Goal: Information Seeking & Learning: Learn about a topic

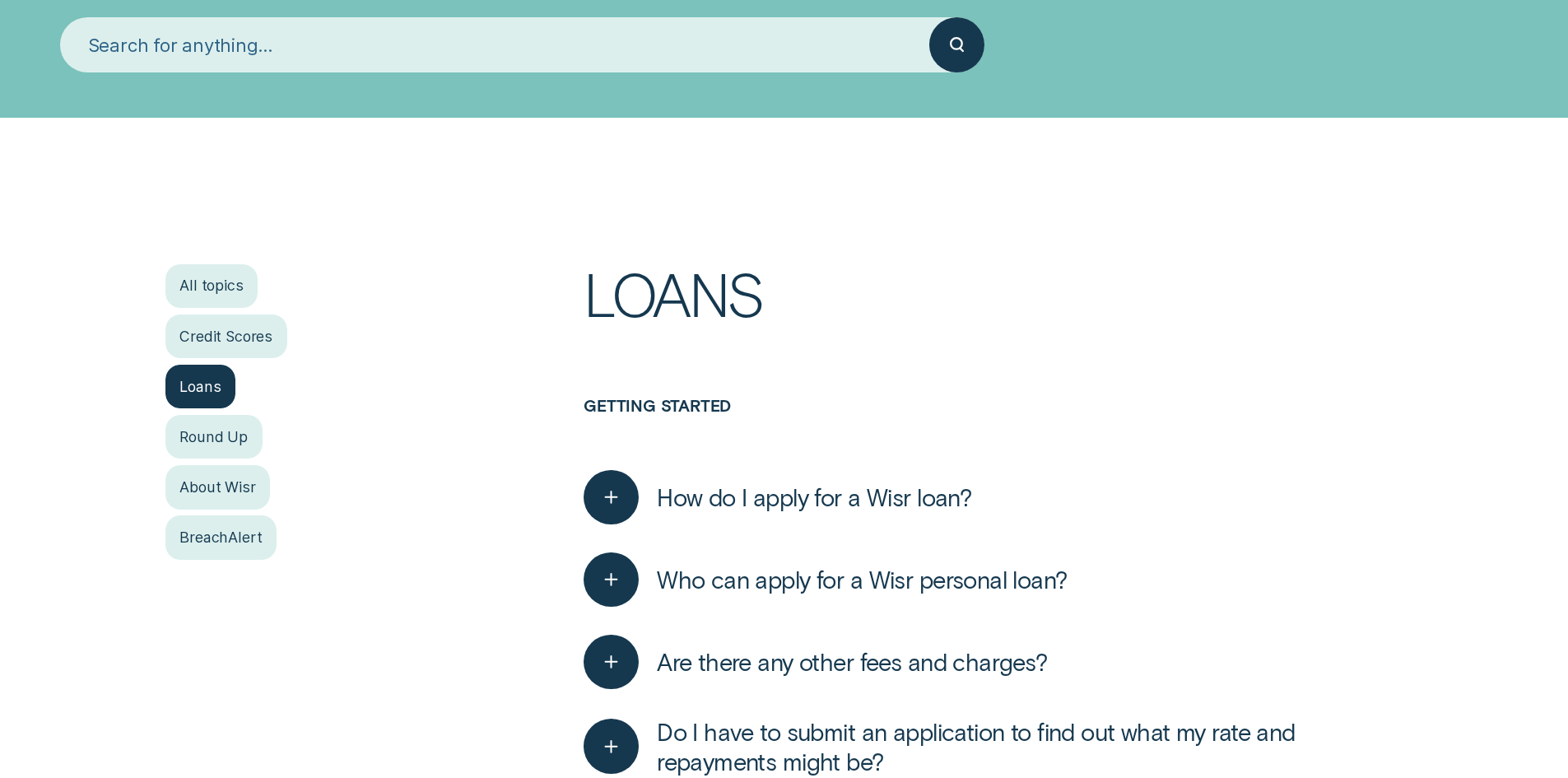
scroll to position [247, 0]
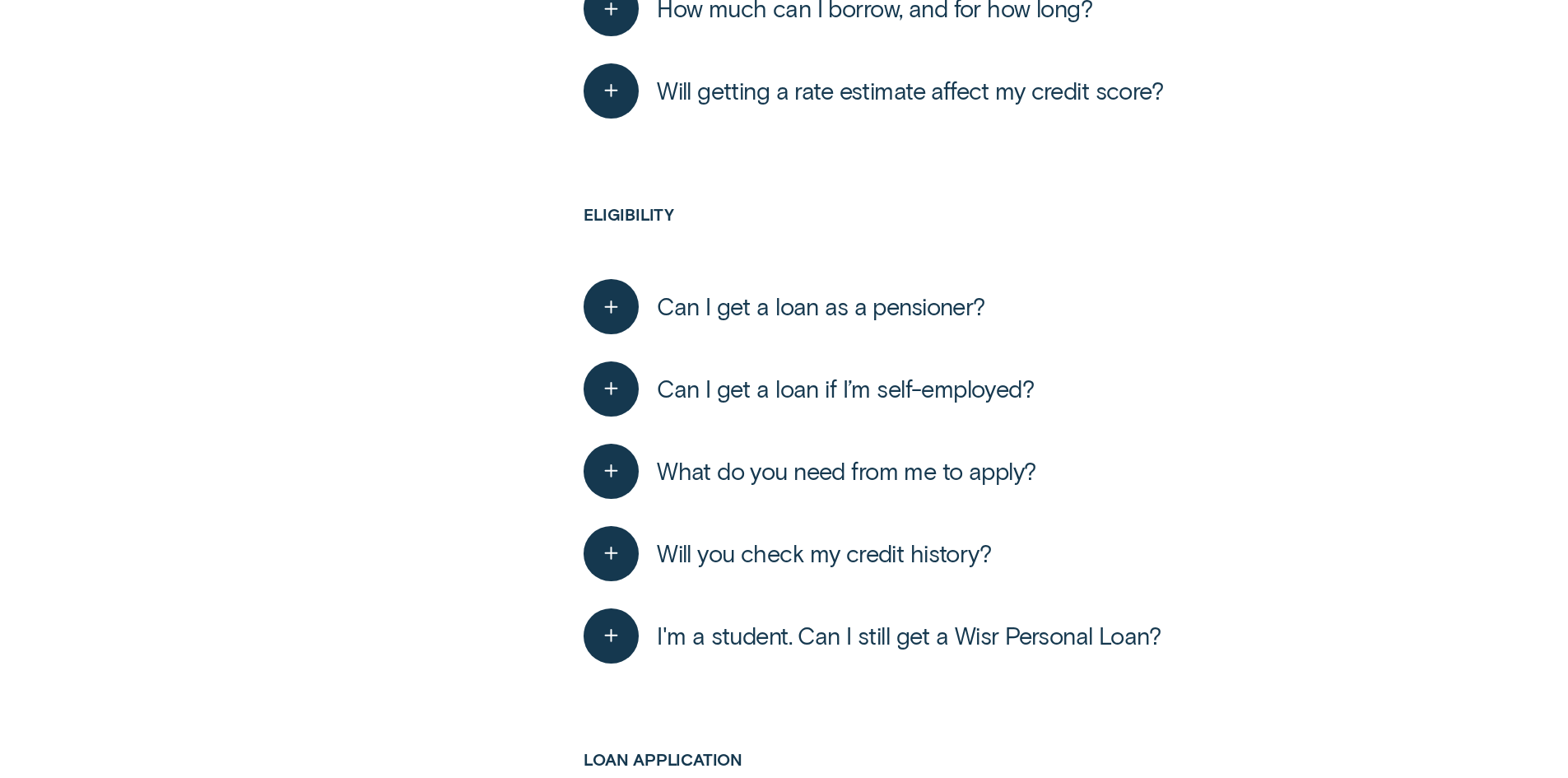
click at [940, 384] on span "Can I get a loan if I’m self-employed?" at bounding box center [845, 389] width 377 height 30
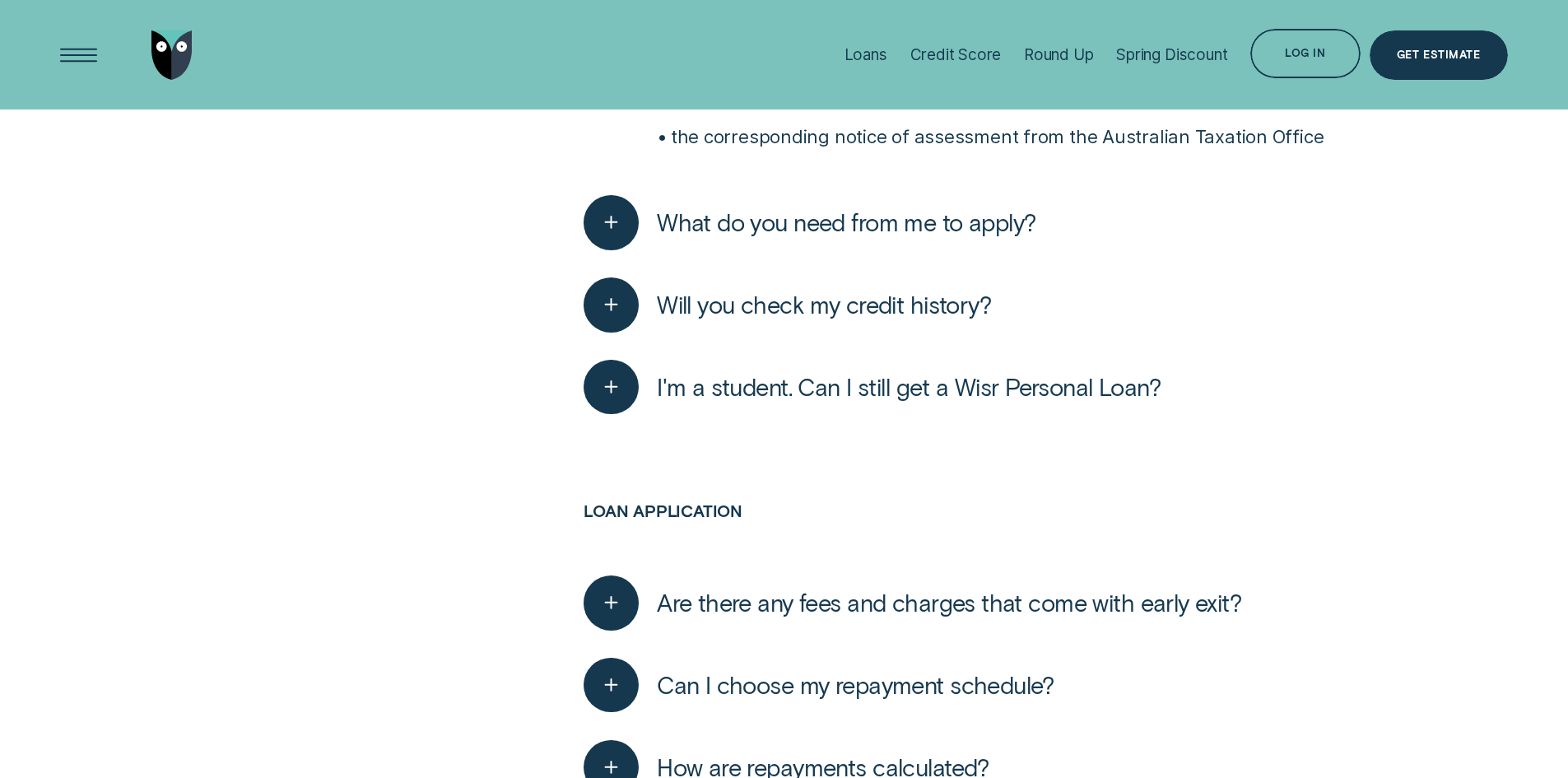
scroll to position [1393, 0]
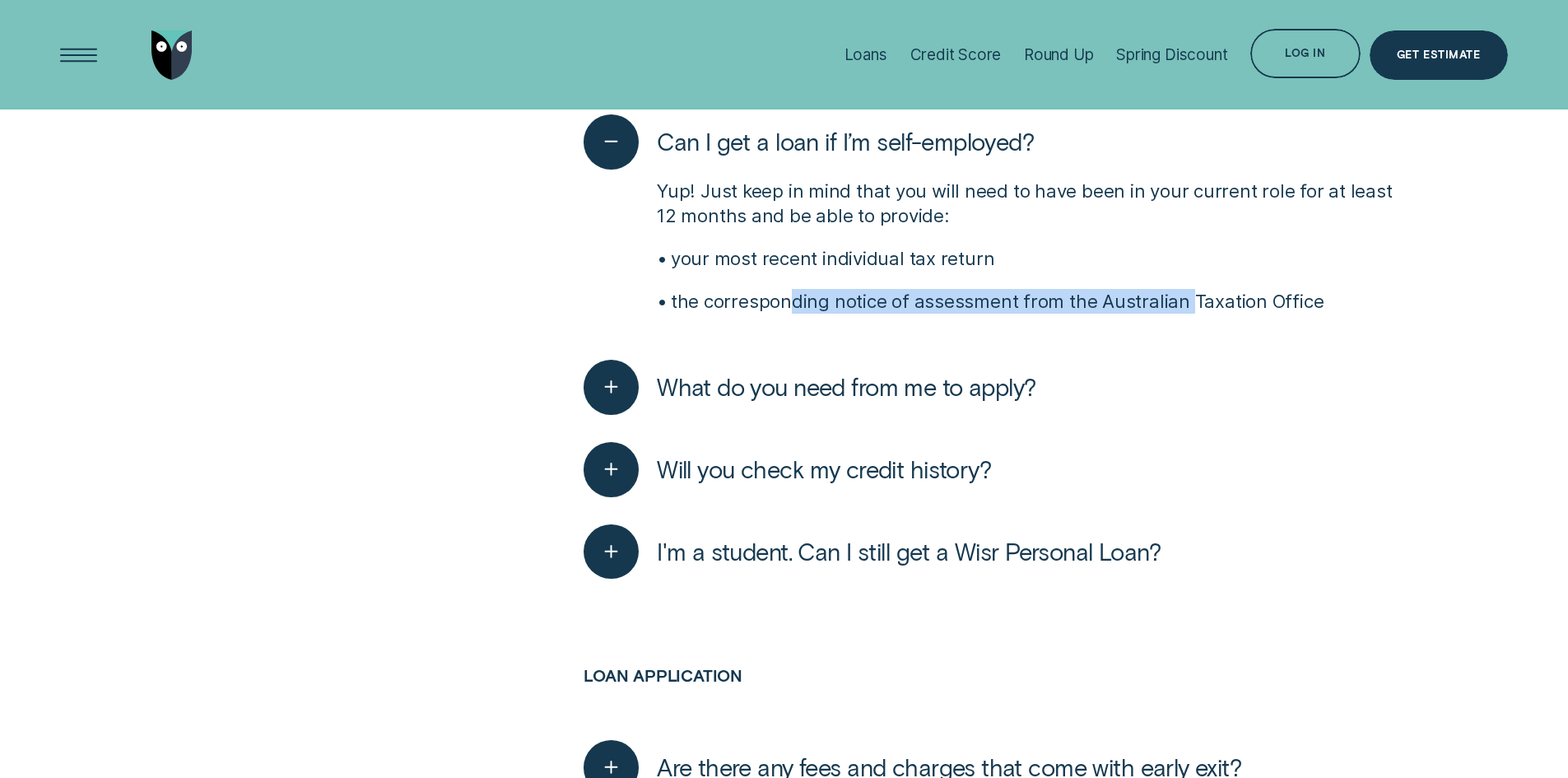
drag, startPoint x: 784, startPoint y: 285, endPoint x: 1271, endPoint y: 320, distance: 488.3
click at [1271, 320] on div "Yup! Just keep in mind that you will need to have been in your current role for…" at bounding box center [992, 250] width 819 height 163
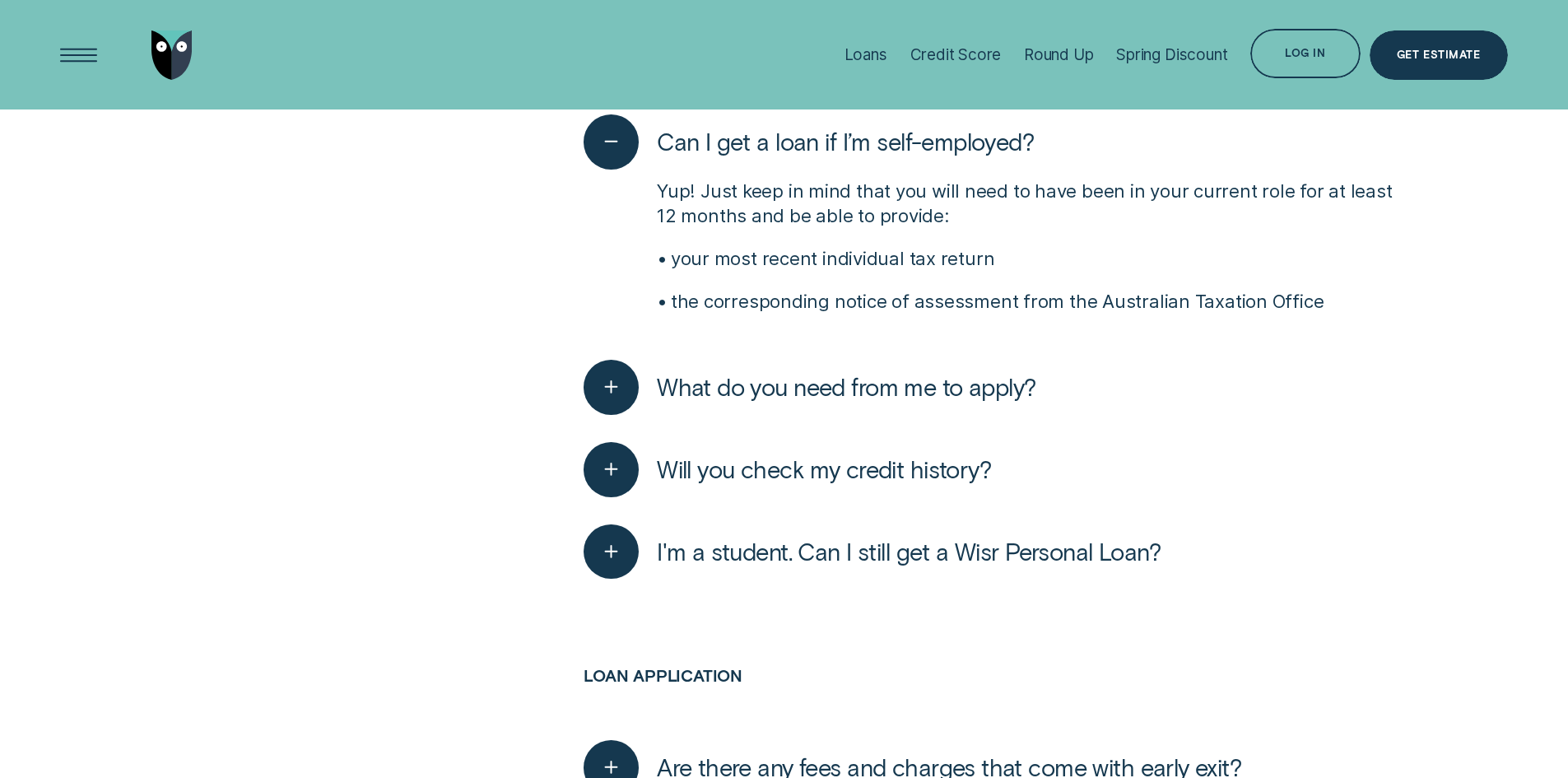
drag, startPoint x: 1363, startPoint y: 309, endPoint x: 898, endPoint y: 245, distance: 469.4
click at [905, 255] on div "Yup! Just keep in mind that you will need to have been in your current role for…" at bounding box center [992, 250] width 819 height 163
drag, startPoint x: 955, startPoint y: 200, endPoint x: 902, endPoint y: 194, distance: 53.3
click at [955, 199] on p "Yup! Just keep in mind that you will need to have been in your current role for…" at bounding box center [1030, 203] width 746 height 49
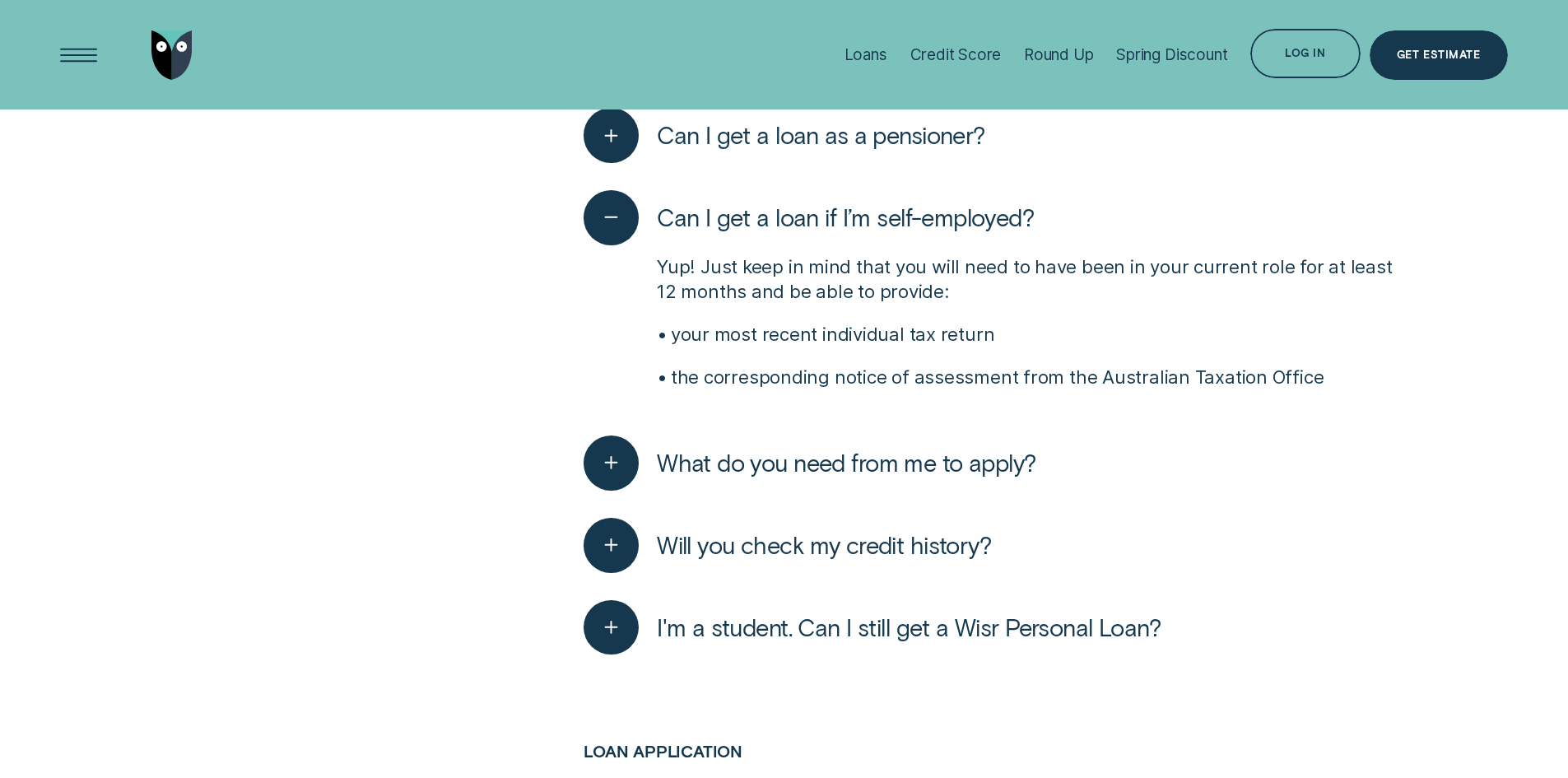
scroll to position [1229, 0]
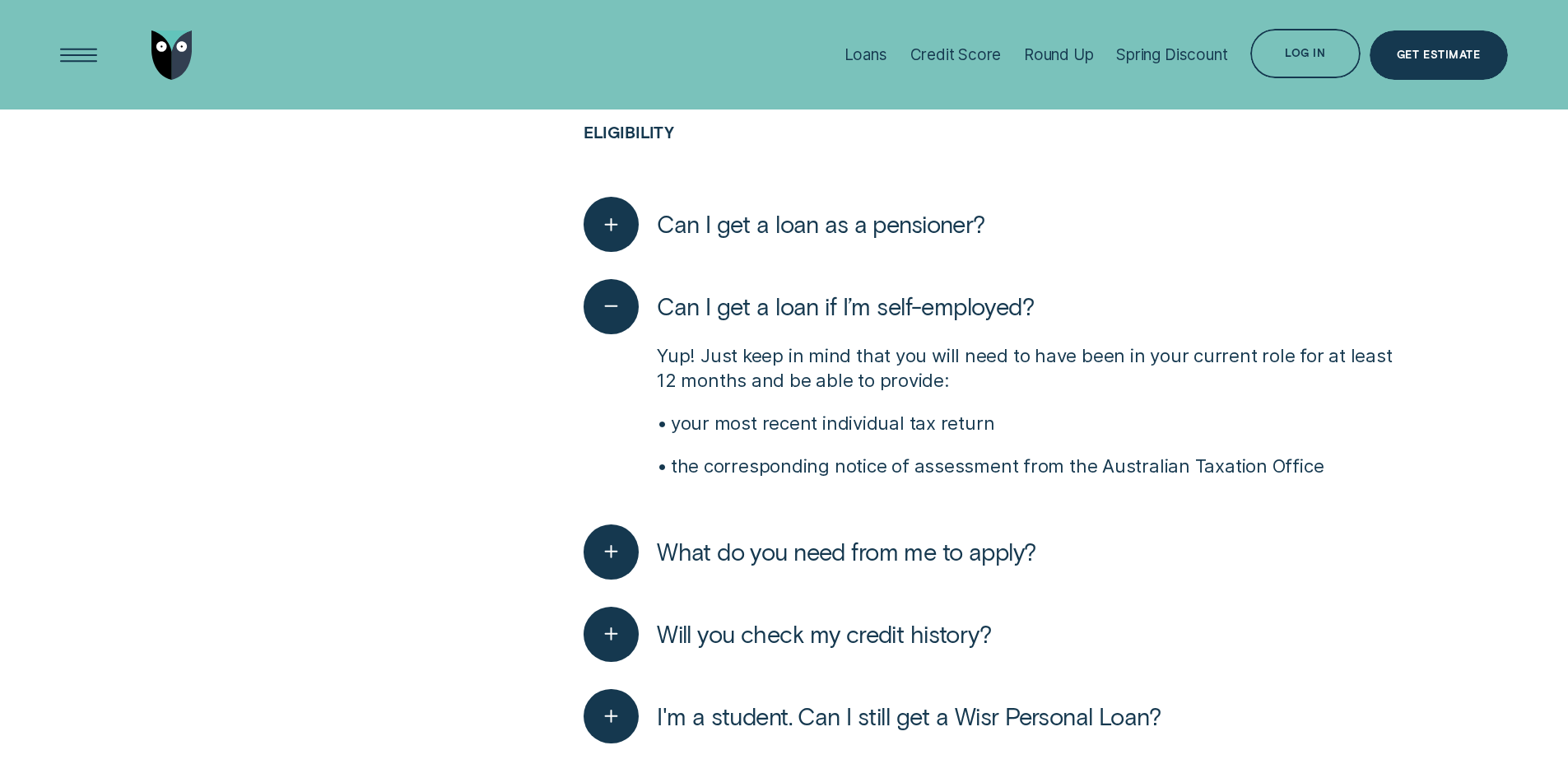
click at [982, 402] on div "Yup! Just keep in mind that you will need to have been in your current role for…" at bounding box center [992, 415] width 819 height 163
drag, startPoint x: 996, startPoint y: 420, endPoint x: 962, endPoint y: 413, distance: 34.7
click at [966, 417] on p "your most recent individual tax return" at bounding box center [1037, 423] width 733 height 25
